Goal: Find contact information: Find contact information

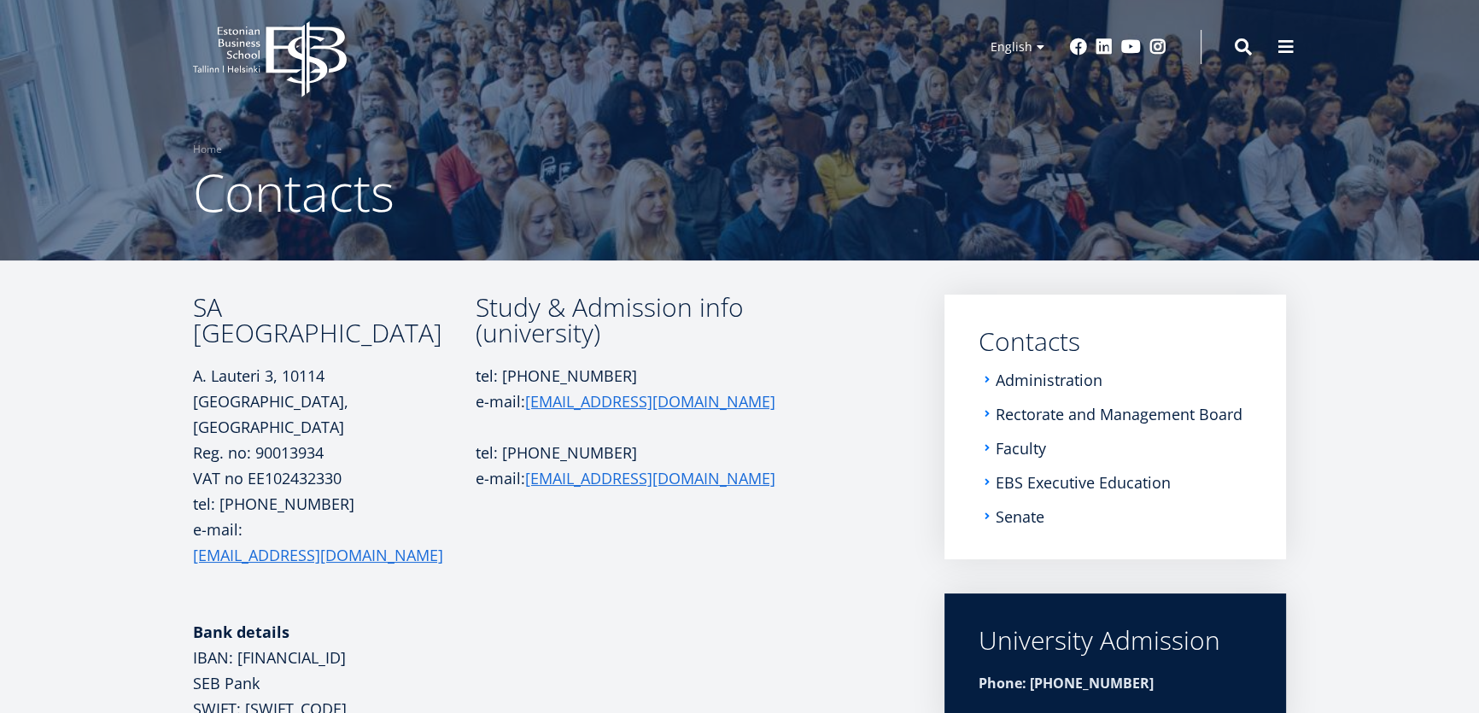
scroll to position [5, 0]
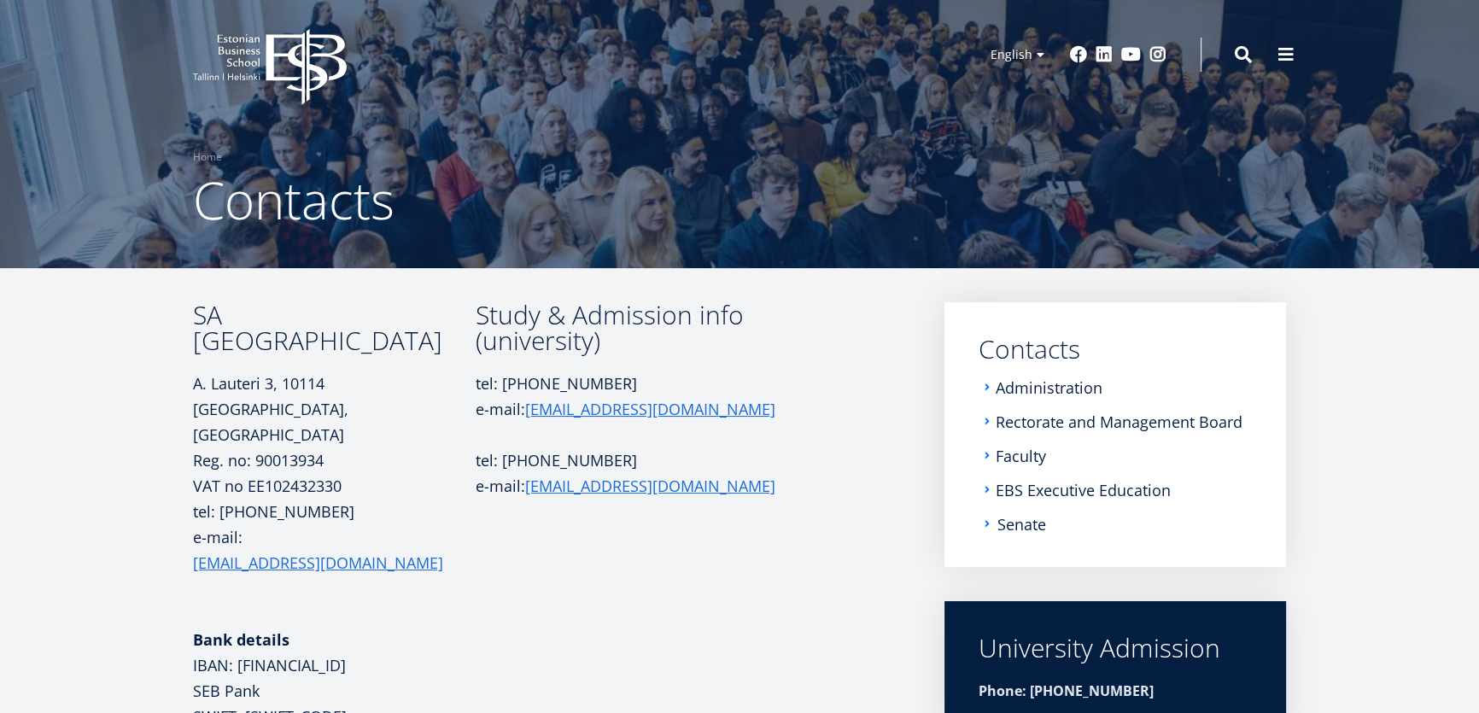
click at [781, 507] on link "Senate" at bounding box center [1022, 524] width 49 height 17
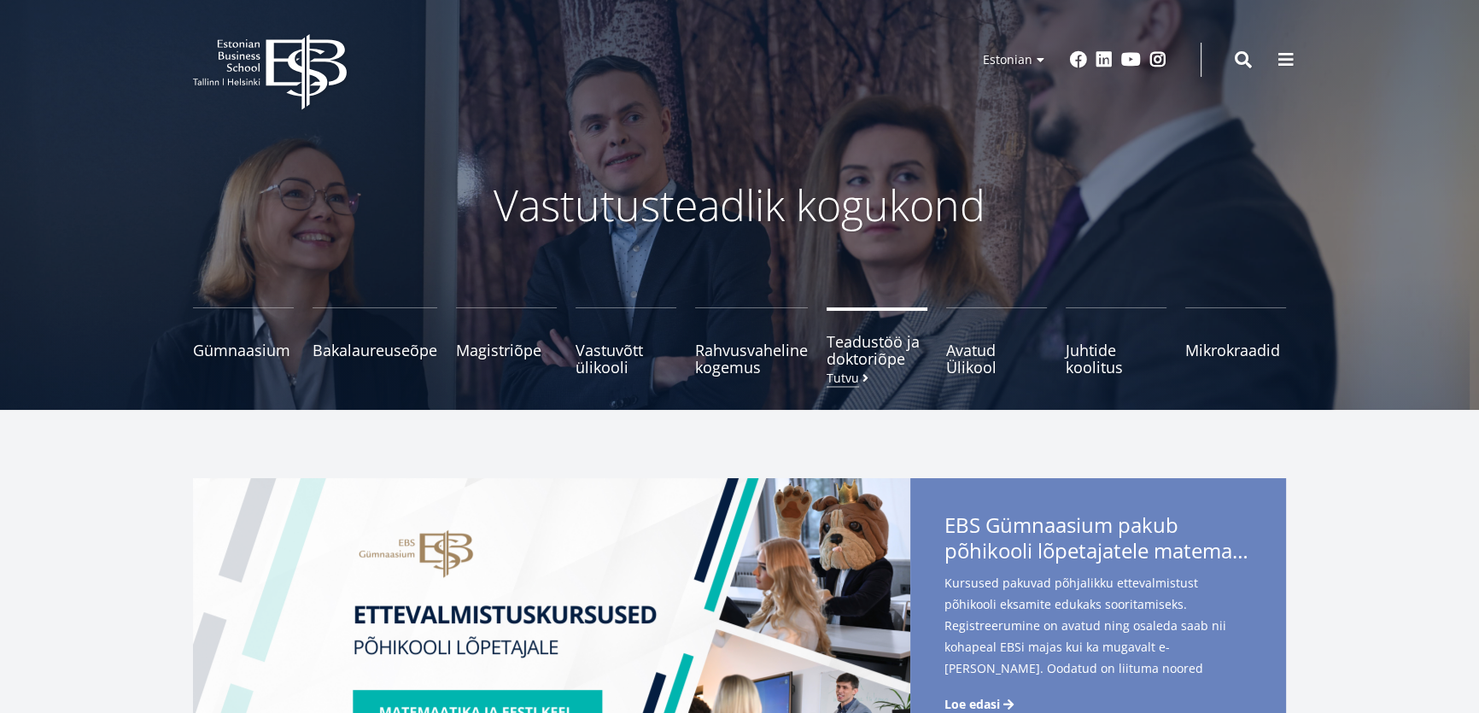
drag, startPoint x: 864, startPoint y: 350, endPoint x: 865, endPoint y: 362, distance: 12.0
click at [781, 350] on span "Teadustöö ja doktoriõpe Tutvu" at bounding box center [877, 350] width 101 height 34
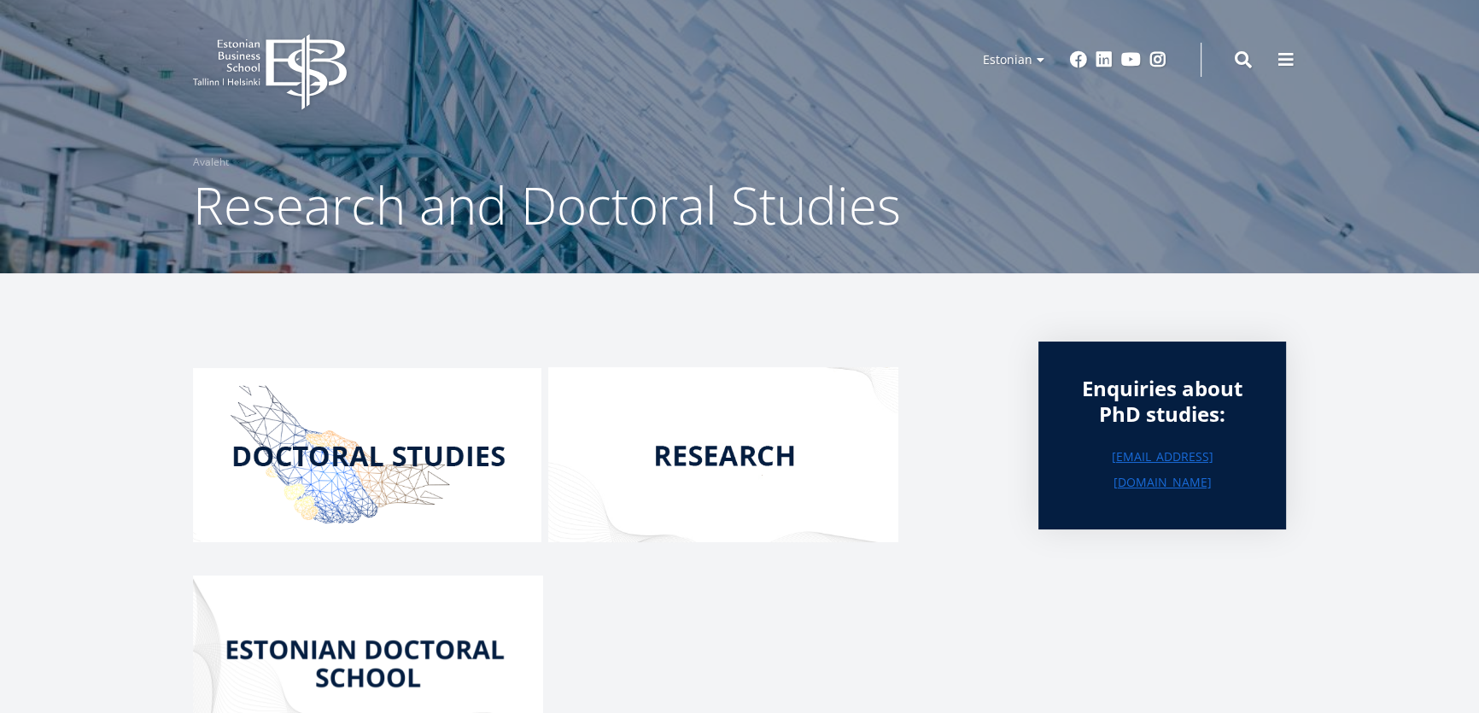
click at [360, 452] on img at bounding box center [367, 455] width 349 height 174
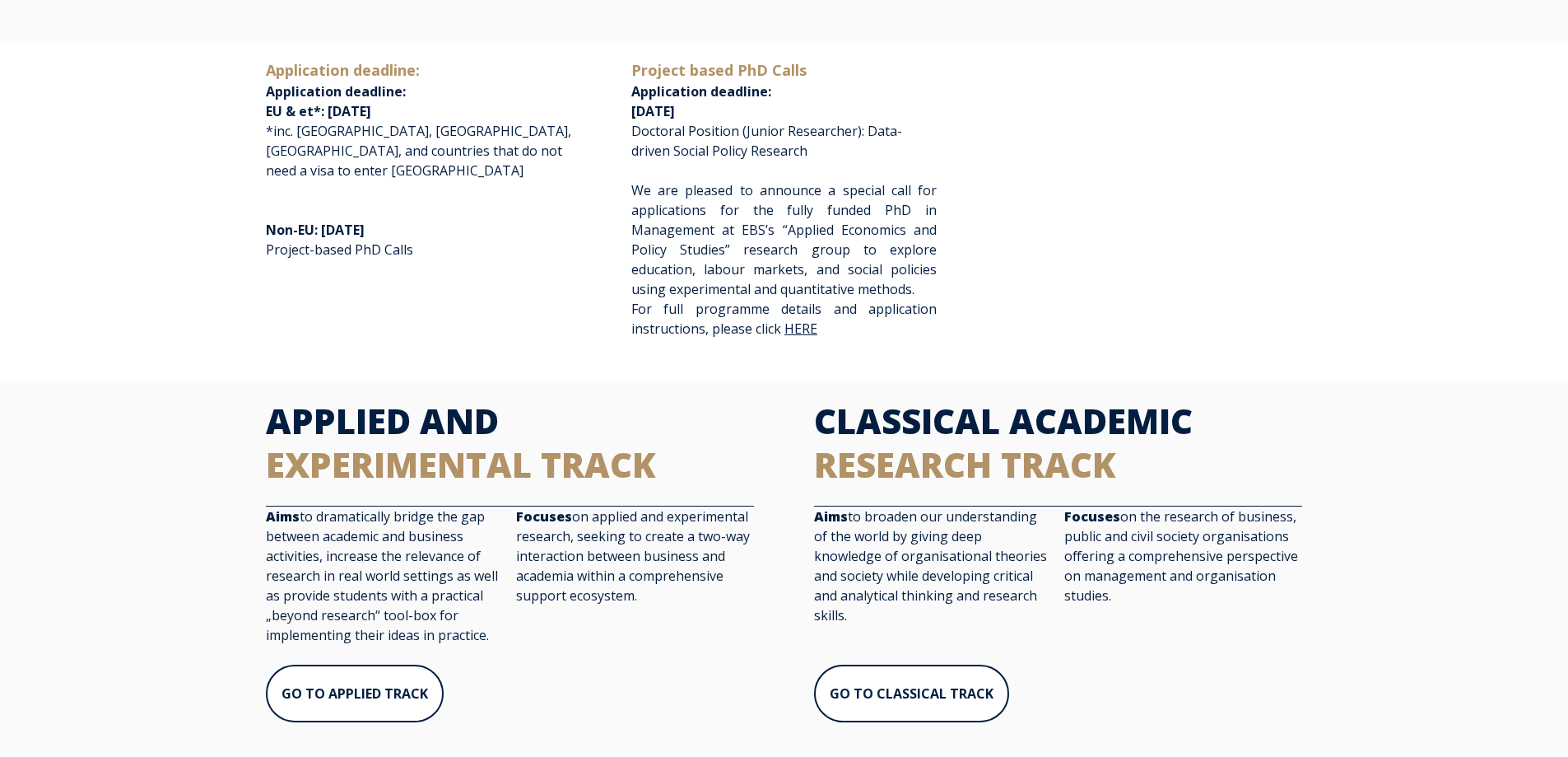
scroll to position [330, 0]
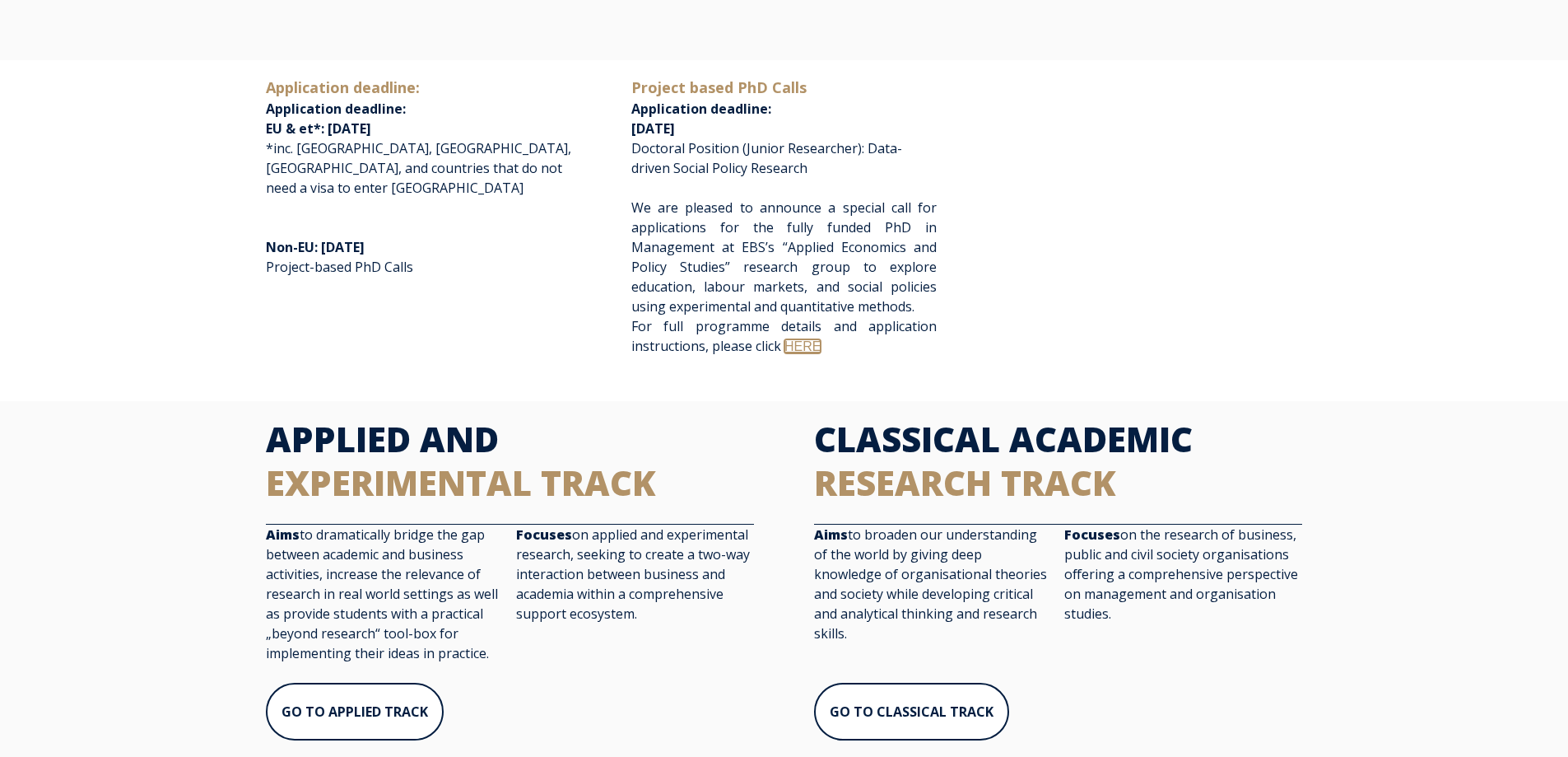
click at [805, 348] on link "HERE" at bounding box center [803, 346] width 37 height 14
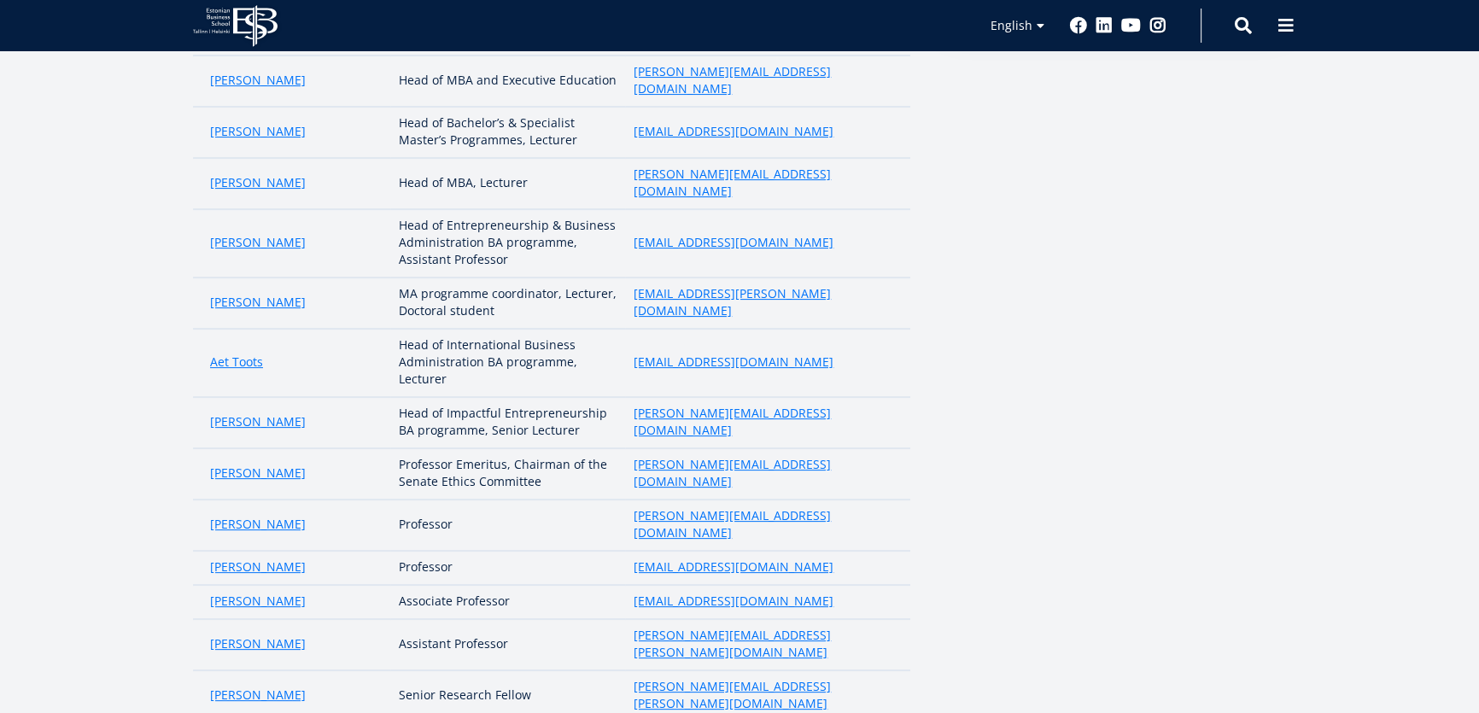
scroll to position [543, 0]
click at [235, 463] on link "Olav Aarna" at bounding box center [258, 471] width 96 height 17
click at [231, 591] on link "[PERSON_NAME]" at bounding box center [258, 599] width 96 height 17
click at [300, 514] on link "Jukka Veikko Mäkinen" at bounding box center [258, 522] width 96 height 17
click at [0, 453] on article "EBS Senate members in academic year 2024/25 NAME POSITION e-Mail Meelis Kitsing…" at bounding box center [739, 379] width 1479 height 1298
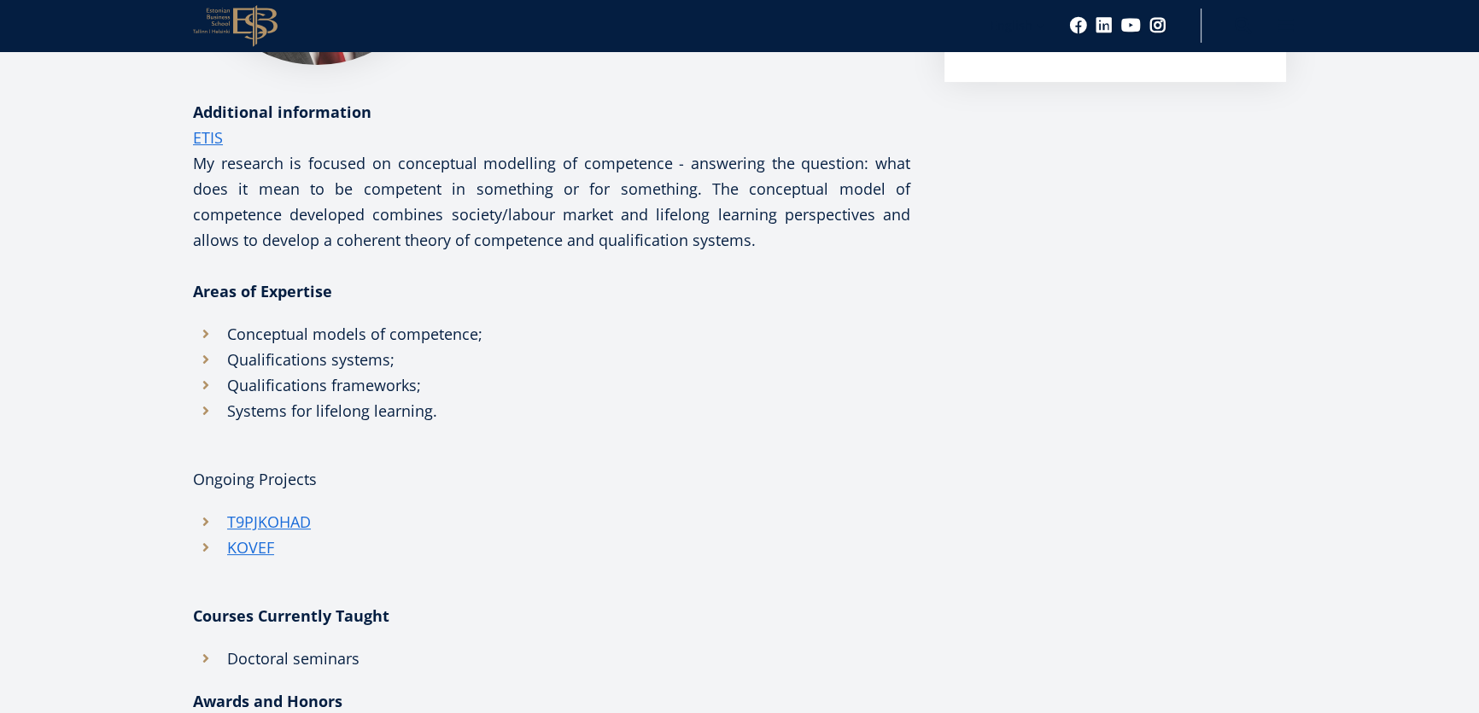
scroll to position [497, 0]
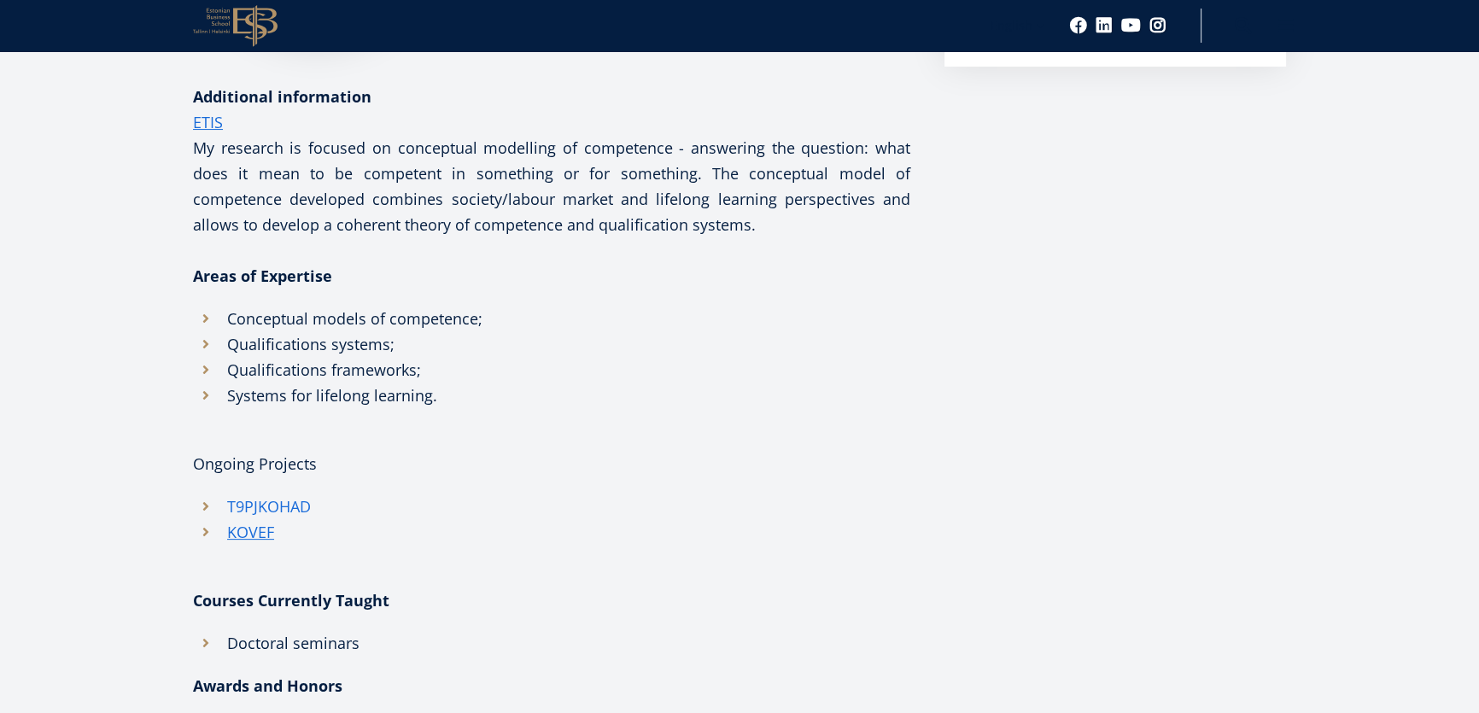
click at [263, 499] on link "T9PJKOHAD" at bounding box center [269, 507] width 84 height 26
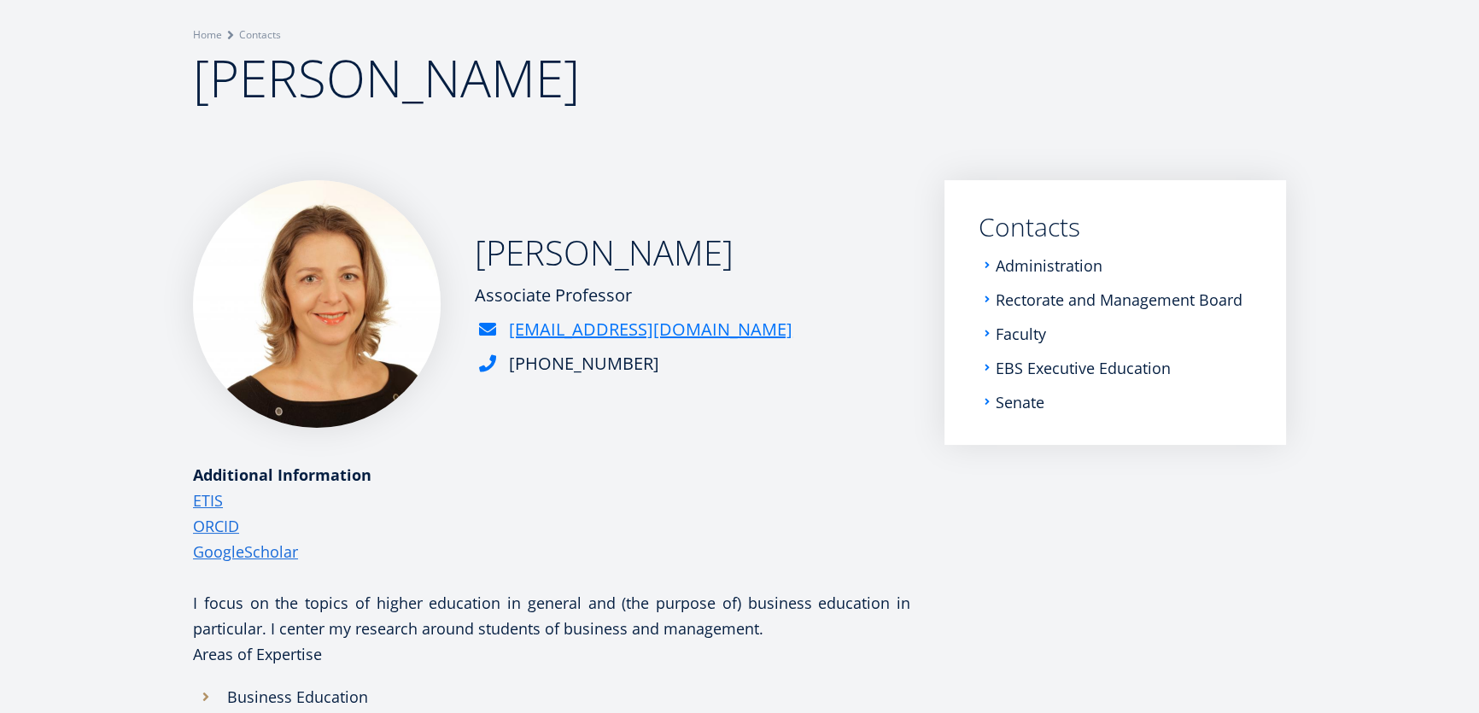
scroll to position [111, 0]
